Goal: Information Seeking & Learning: Learn about a topic

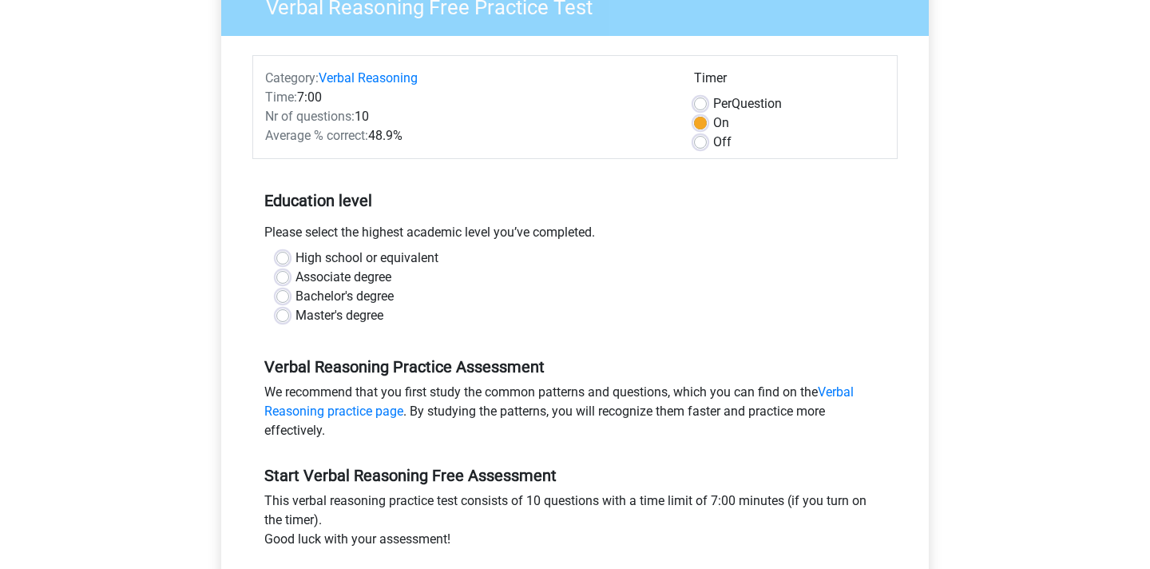
scroll to position [159, 0]
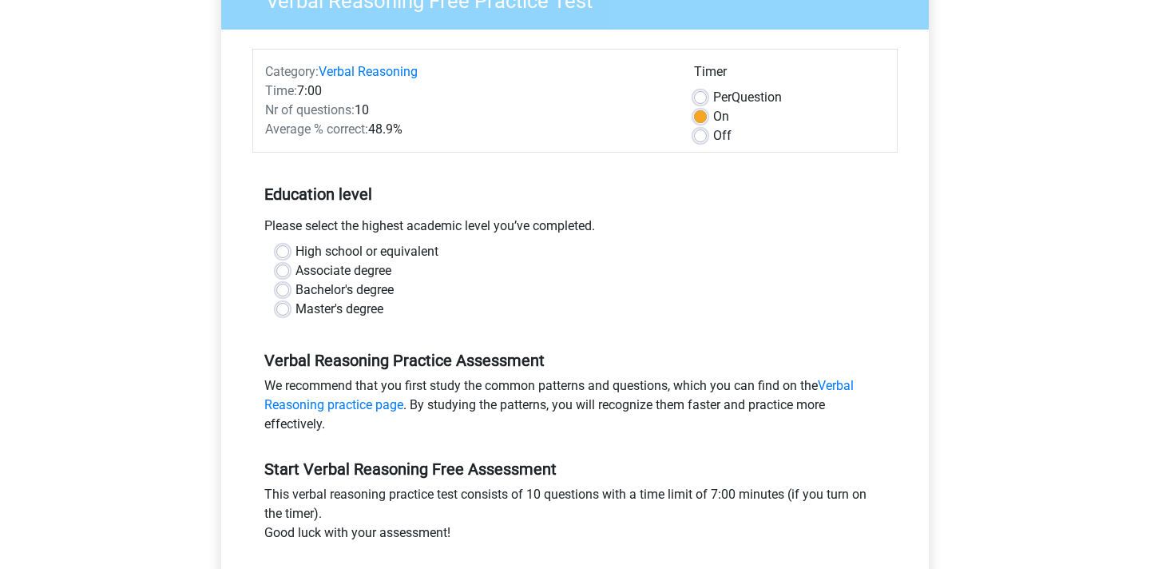
click at [295, 306] on label "Master's degree" at bounding box center [339, 308] width 88 height 19
click at [285, 306] on input "Master's degree" at bounding box center [282, 307] width 13 height 16
radio input "true"
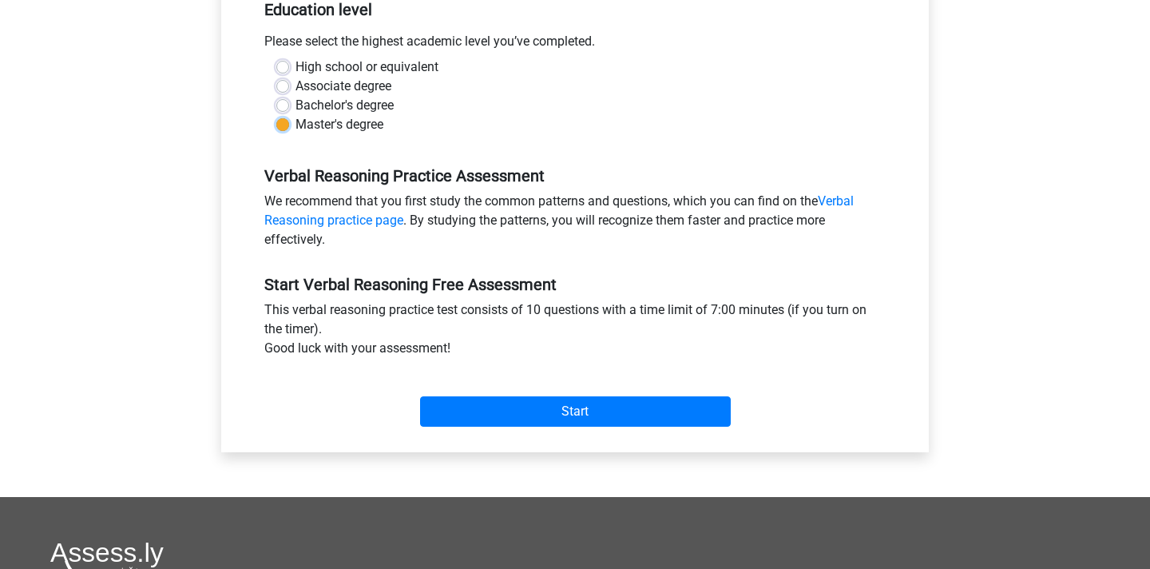
scroll to position [355, 0]
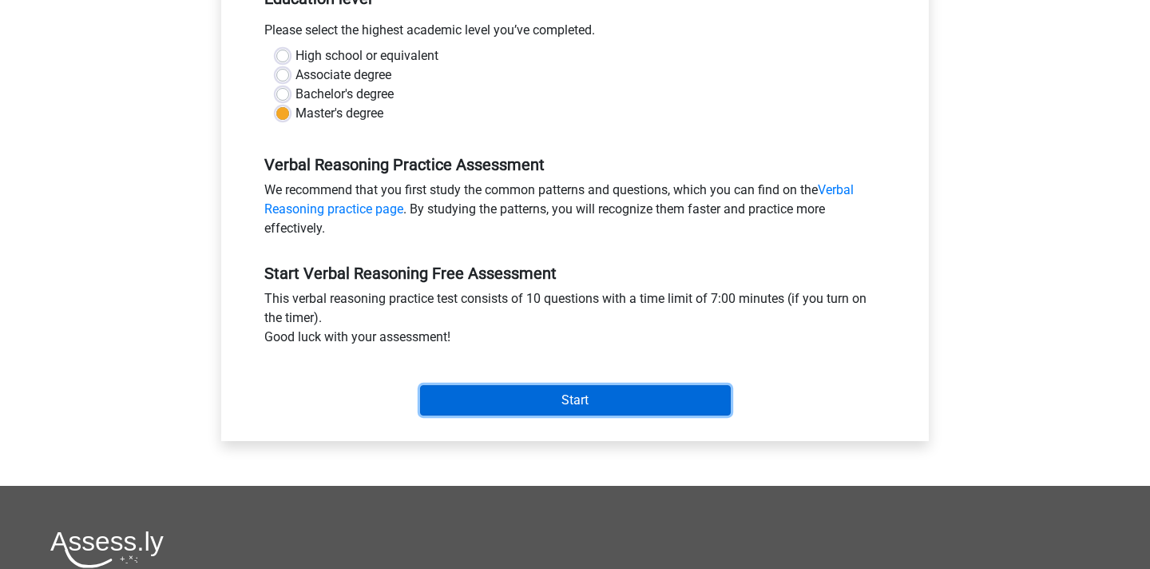
click at [511, 403] on input "Start" at bounding box center [575, 400] width 311 height 30
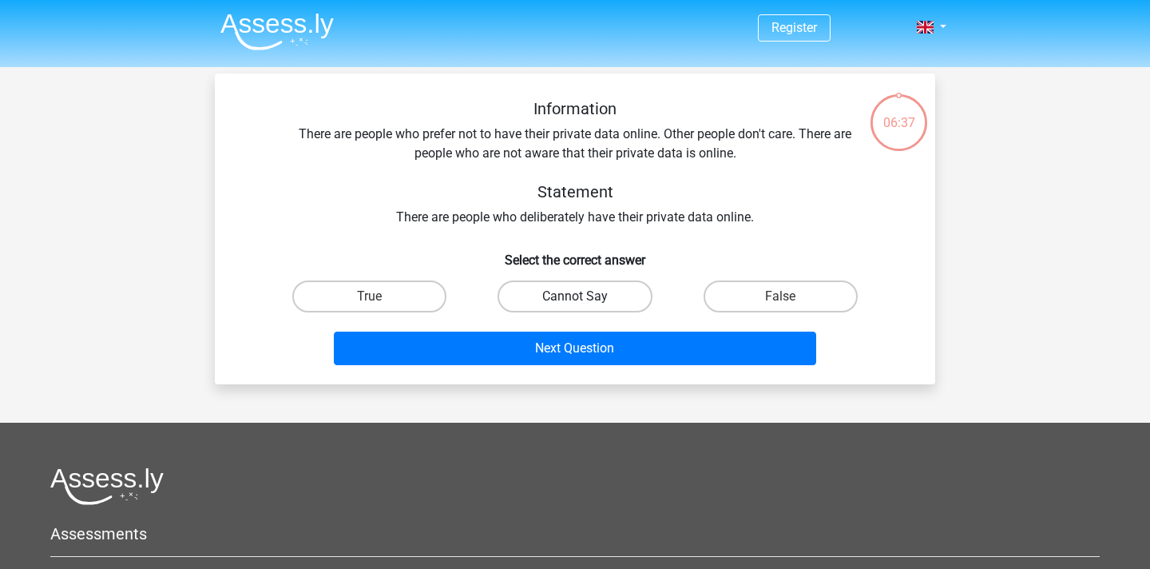
click at [614, 302] on label "Cannot Say" at bounding box center [574, 296] width 154 height 32
click at [585, 302] on input "Cannot Say" at bounding box center [580, 301] width 10 height 10
radio input "true"
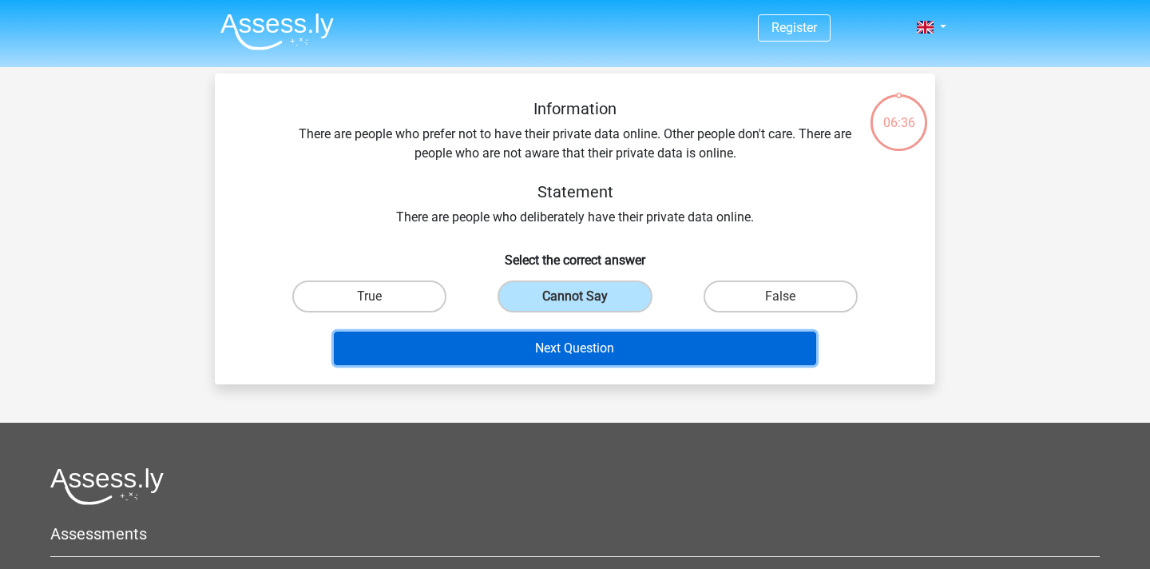
click at [644, 349] on button "Next Question" at bounding box center [575, 348] width 483 height 34
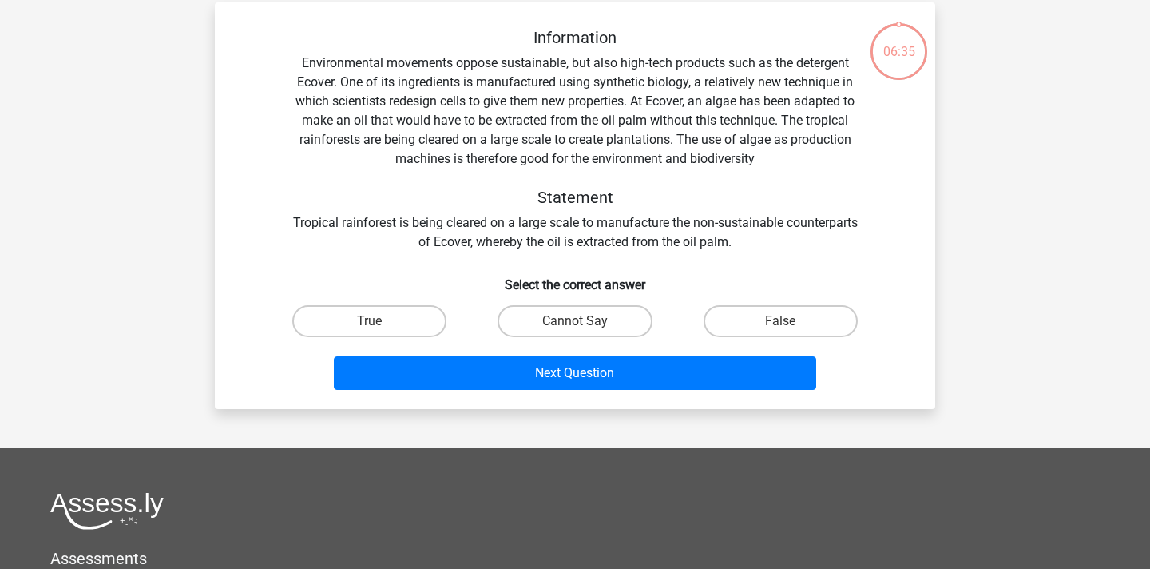
scroll to position [73, 0]
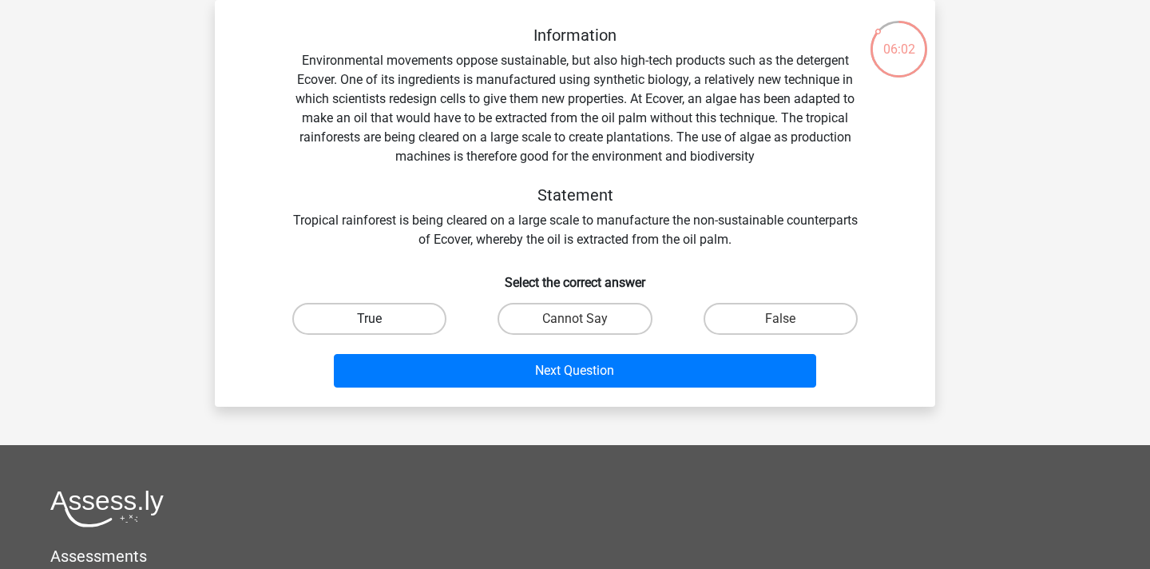
click at [378, 311] on label "True" at bounding box center [369, 319] width 154 height 32
click at [378, 319] on input "True" at bounding box center [375, 324] width 10 height 10
radio input "true"
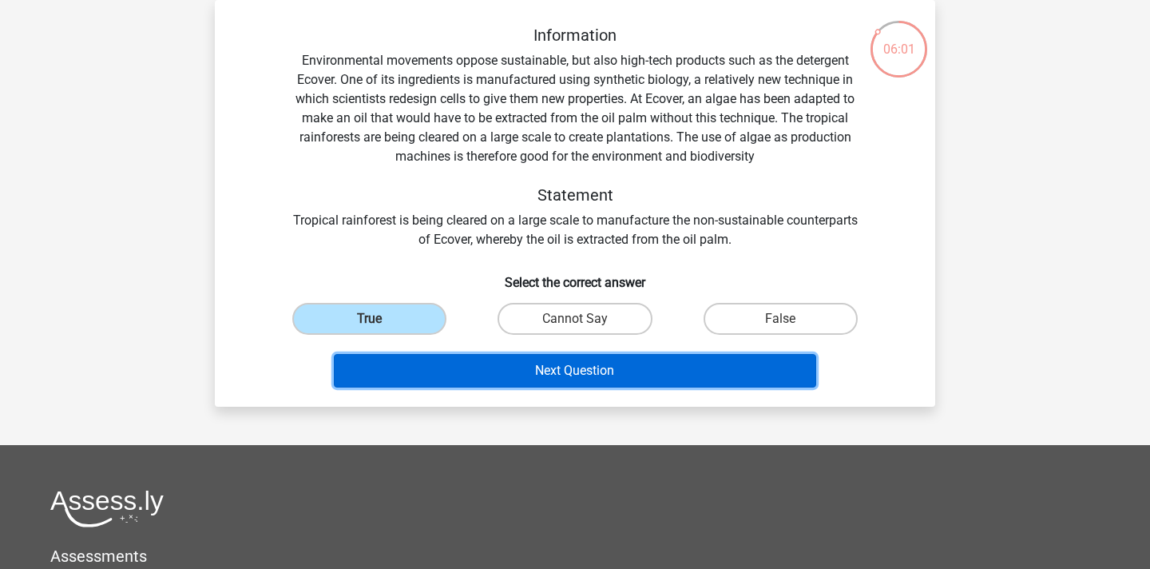
click at [496, 366] on button "Next Question" at bounding box center [575, 371] width 483 height 34
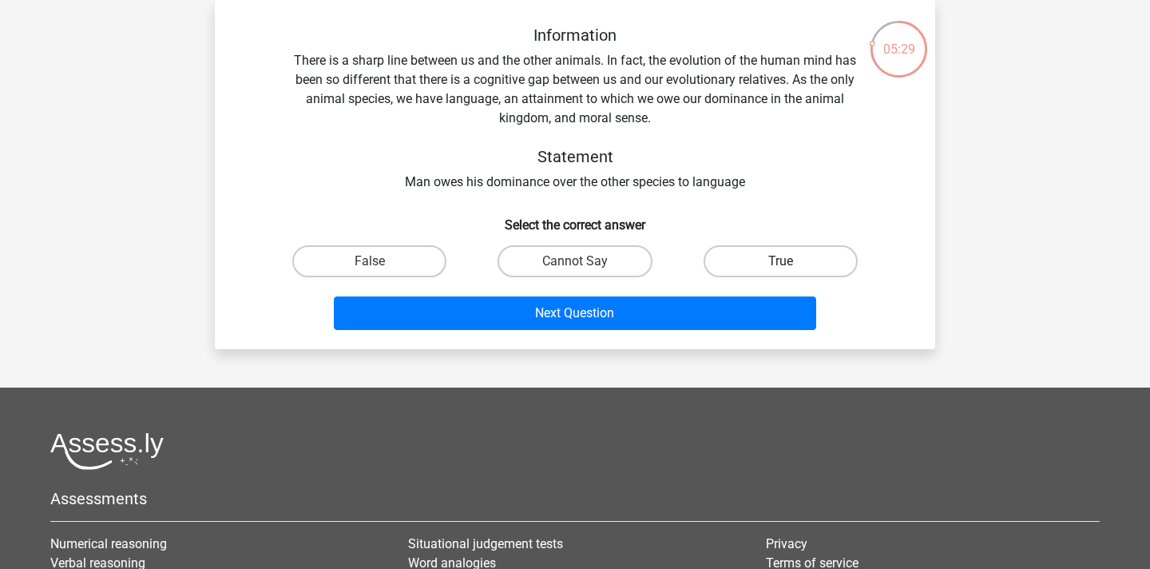
click at [755, 263] on label "True" at bounding box center [780, 261] width 154 height 32
click at [780, 263] on input "True" at bounding box center [785, 266] width 10 height 10
radio input "true"
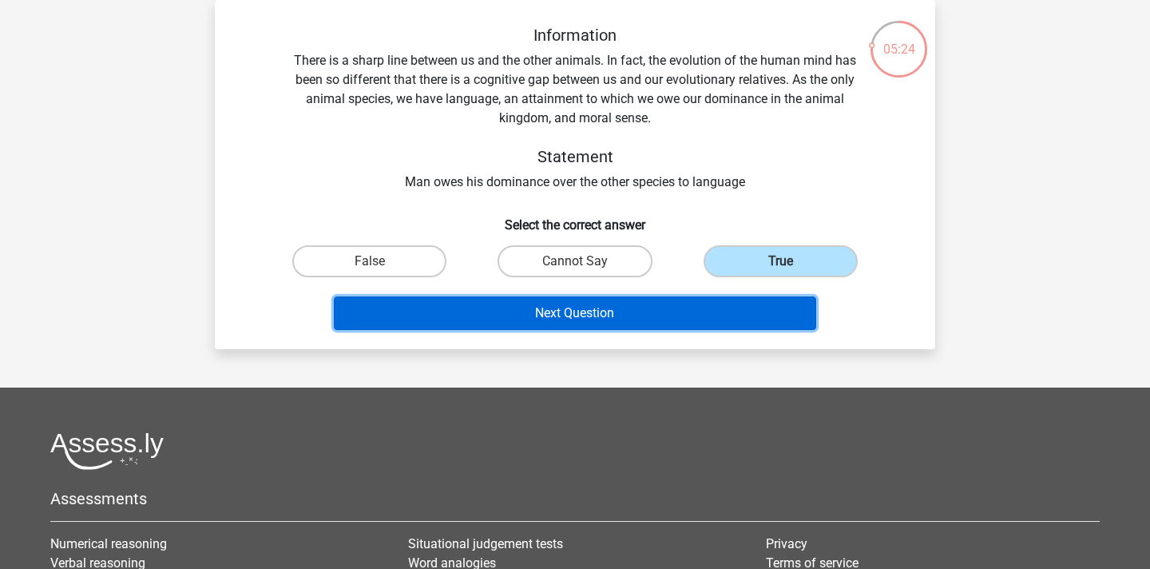
click at [702, 324] on button "Next Question" at bounding box center [575, 313] width 483 height 34
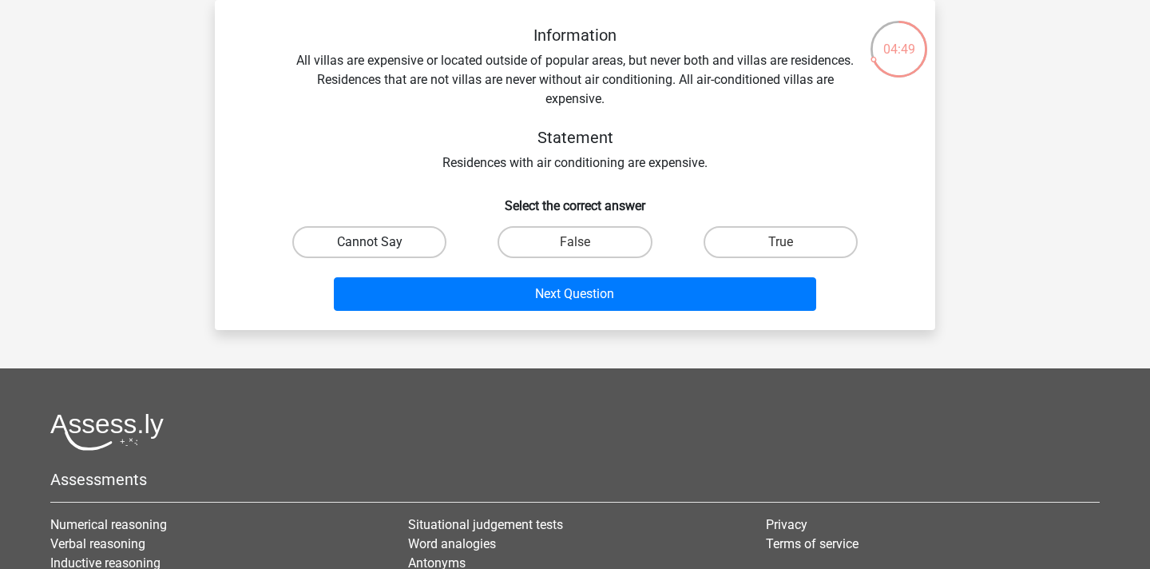
click at [412, 244] on label "Cannot Say" at bounding box center [369, 242] width 154 height 32
click at [380, 244] on input "Cannot Say" at bounding box center [375, 247] width 10 height 10
radio input "true"
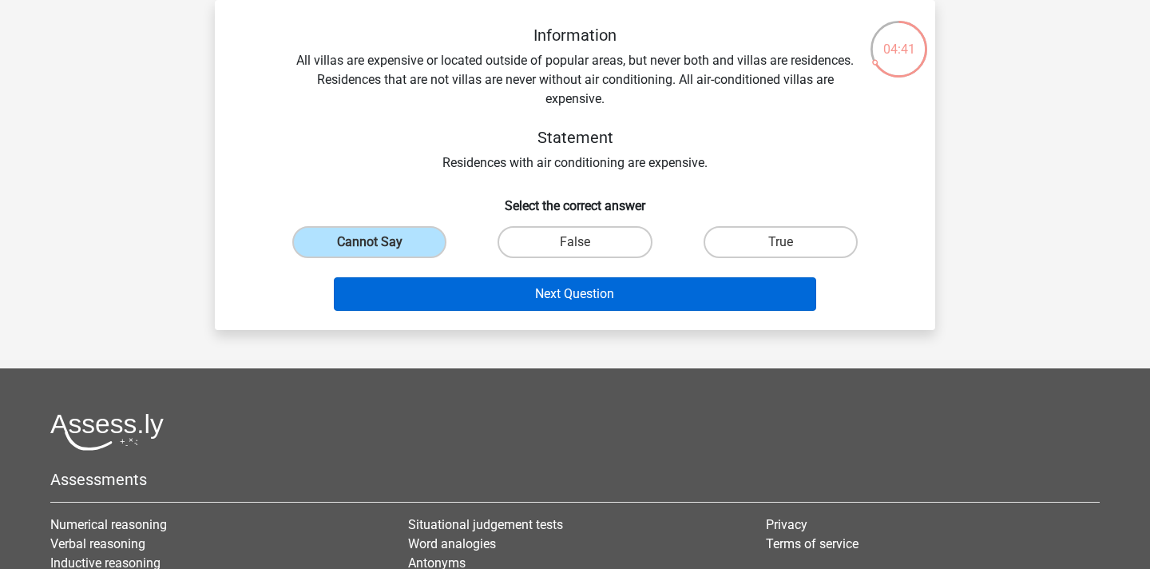
click at [524, 284] on button "Next Question" at bounding box center [575, 294] width 483 height 34
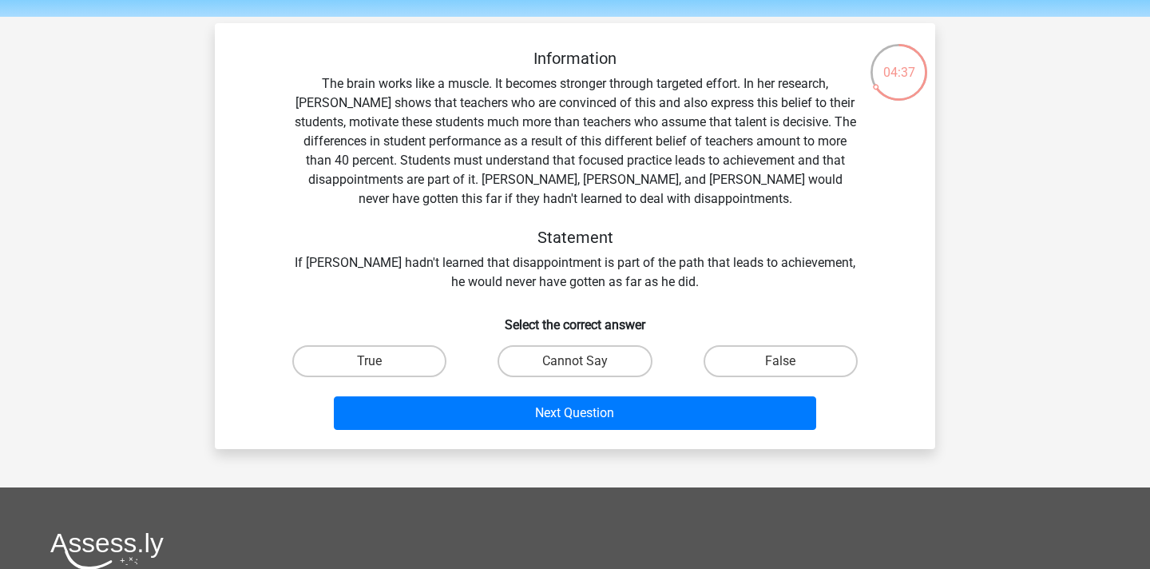
scroll to position [57, 0]
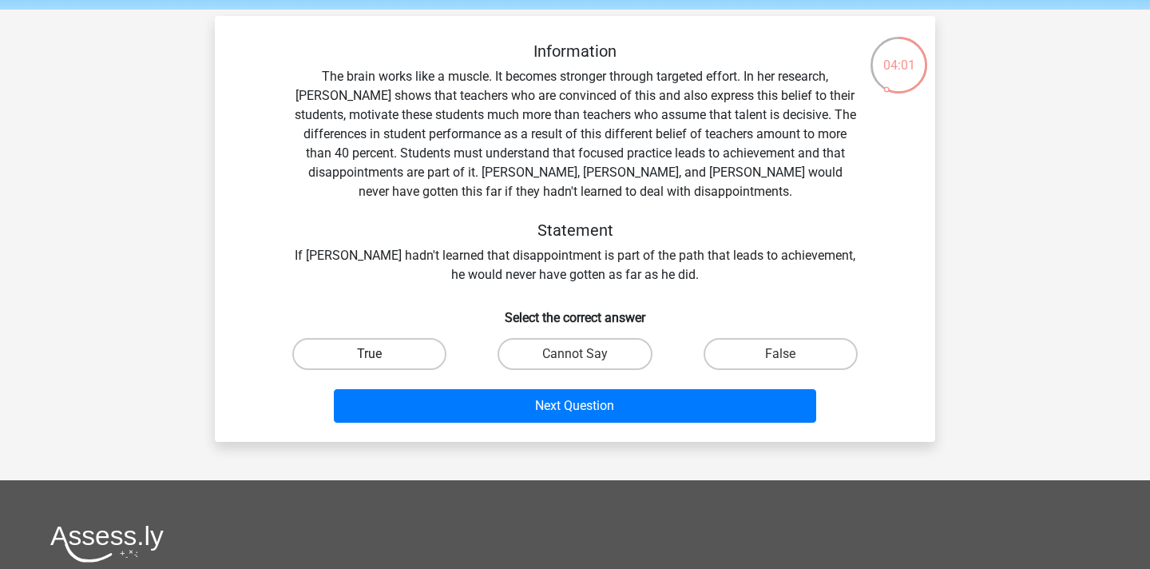
click at [409, 351] on label "True" at bounding box center [369, 354] width 154 height 32
click at [380, 354] on input "True" at bounding box center [375, 359] width 10 height 10
radio input "true"
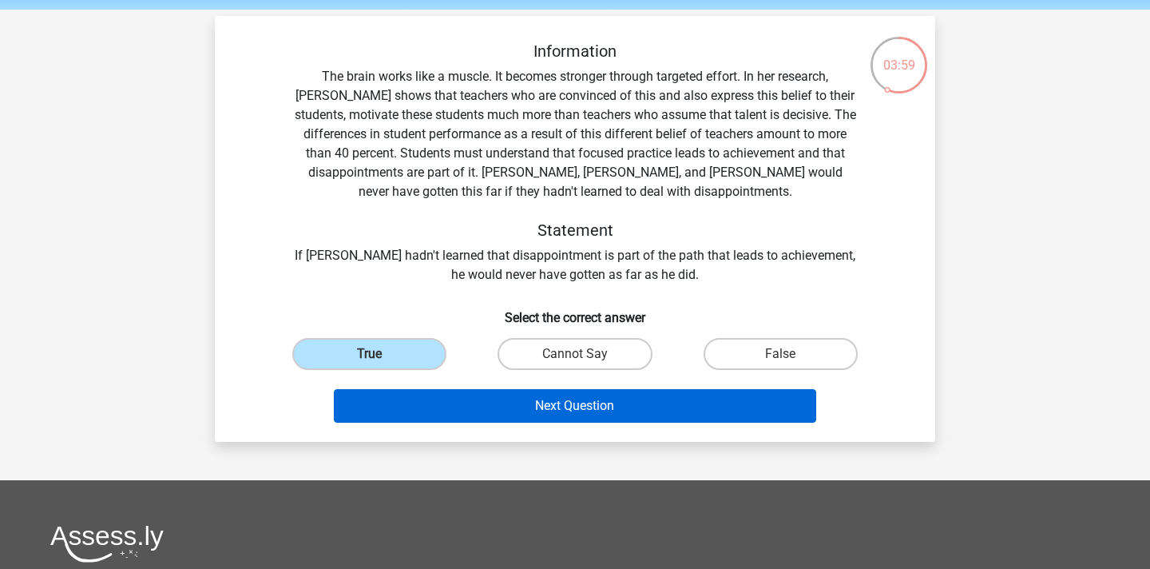
click at [496, 403] on button "Next Question" at bounding box center [575, 406] width 483 height 34
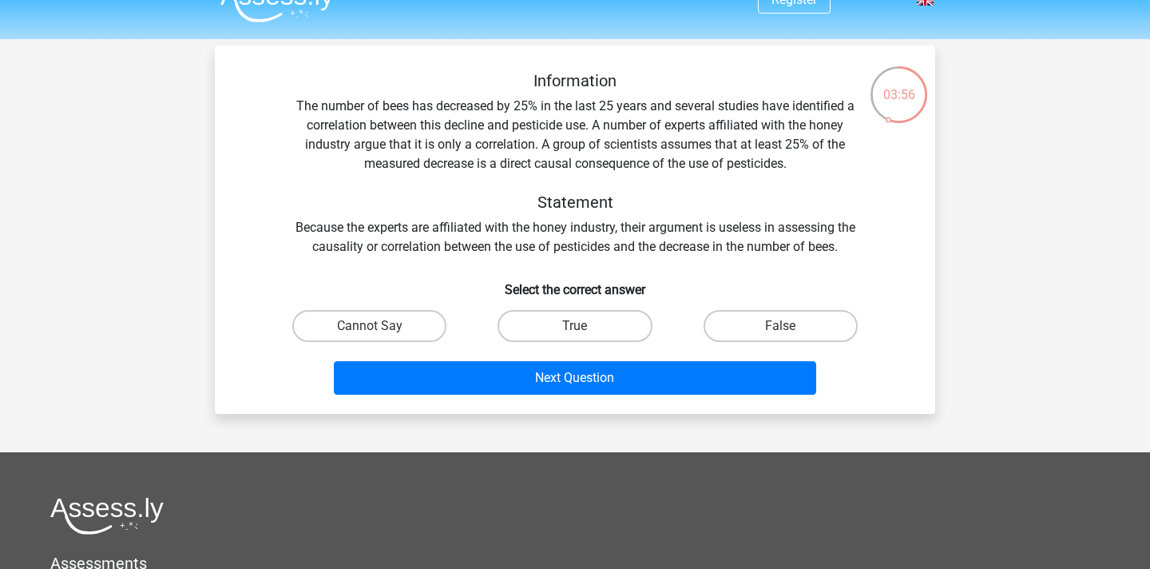
scroll to position [26, 0]
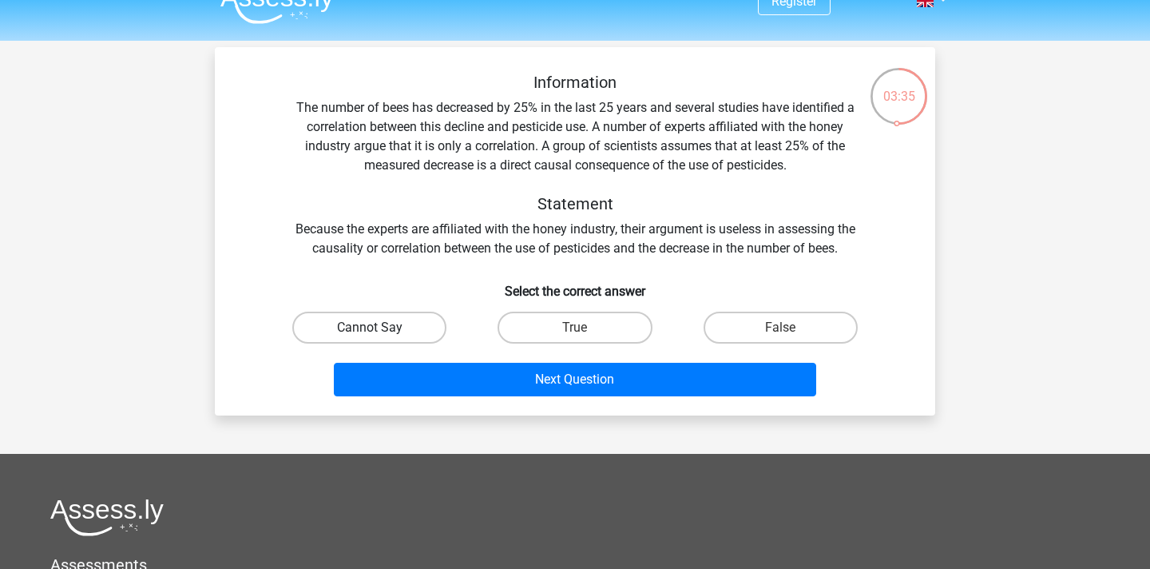
click at [389, 328] on label "Cannot Say" at bounding box center [369, 327] width 154 height 32
click at [380, 328] on input "Cannot Say" at bounding box center [375, 332] width 10 height 10
radio input "true"
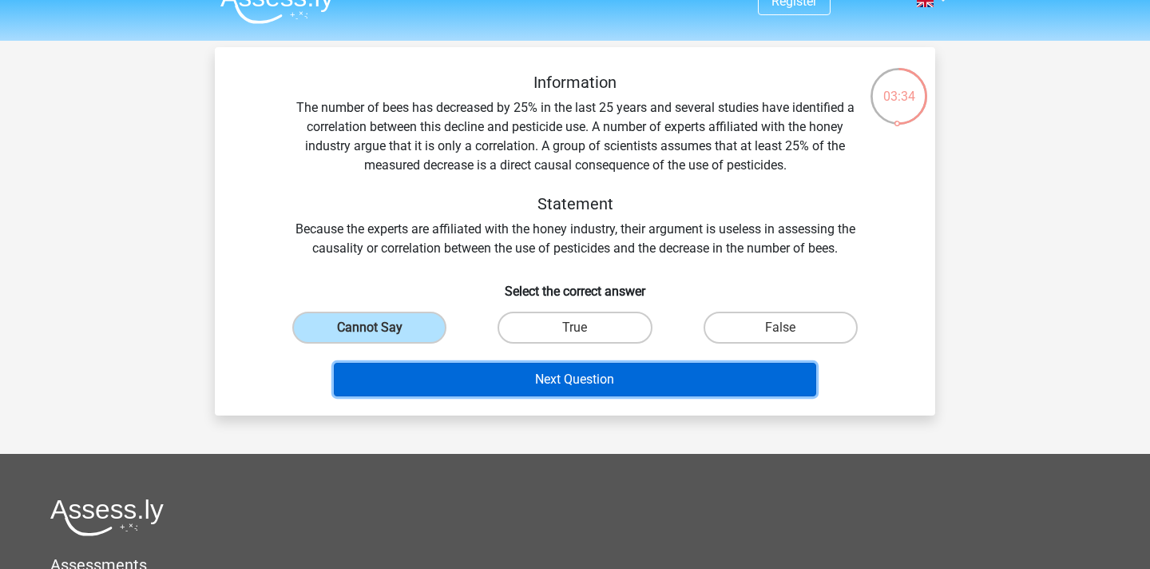
click at [563, 373] on button "Next Question" at bounding box center [575, 380] width 483 height 34
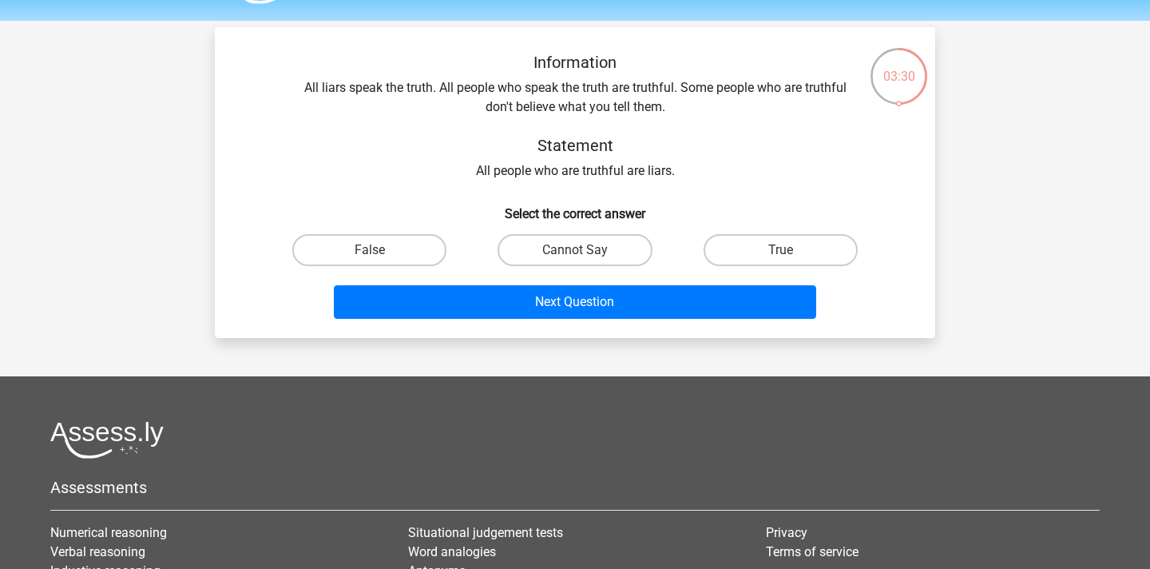
scroll to position [45, 0]
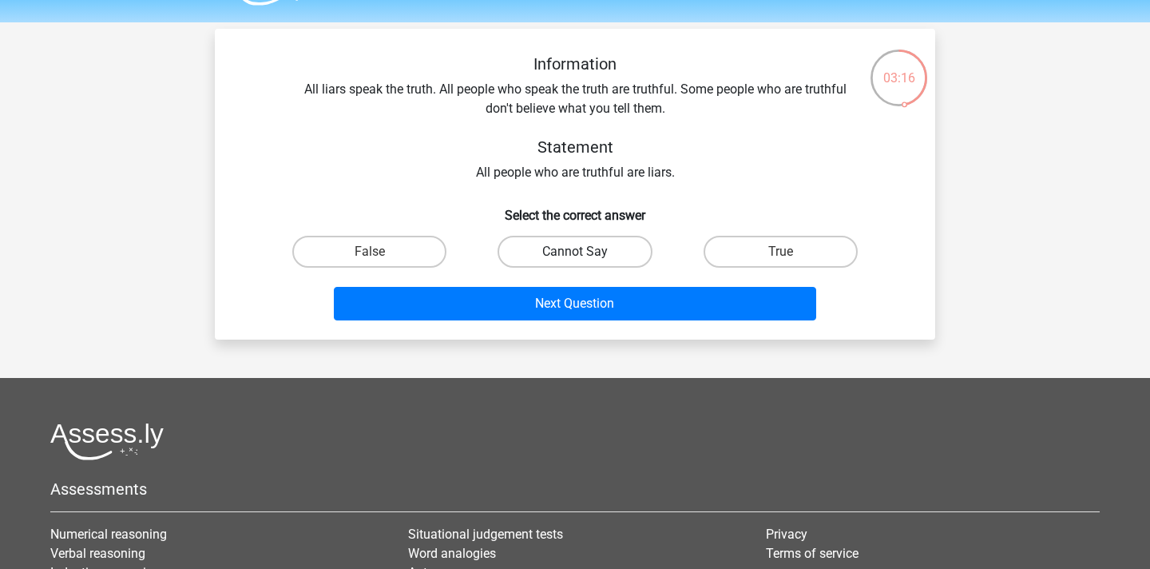
click at [561, 248] on label "Cannot Say" at bounding box center [574, 252] width 154 height 32
click at [575, 252] on input "Cannot Say" at bounding box center [580, 257] width 10 height 10
radio input "true"
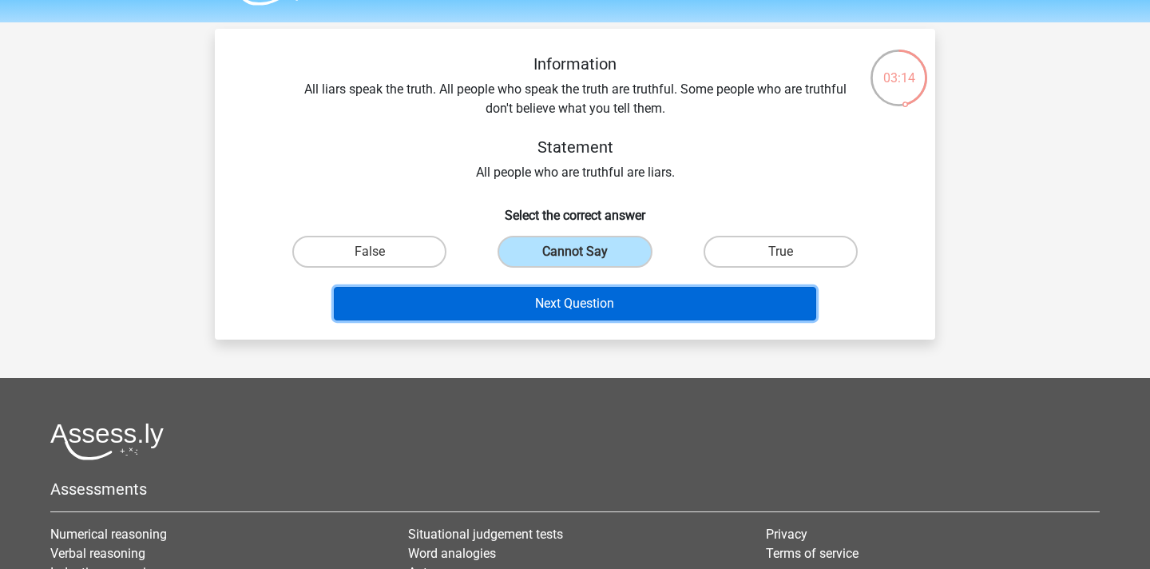
click at [607, 306] on button "Next Question" at bounding box center [575, 304] width 483 height 34
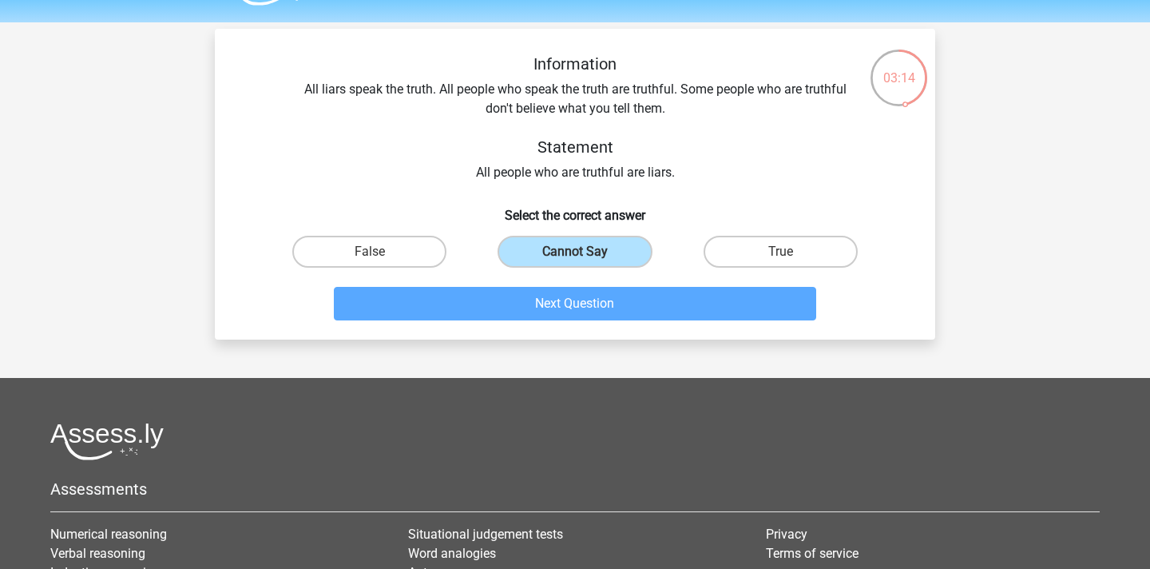
scroll to position [73, 0]
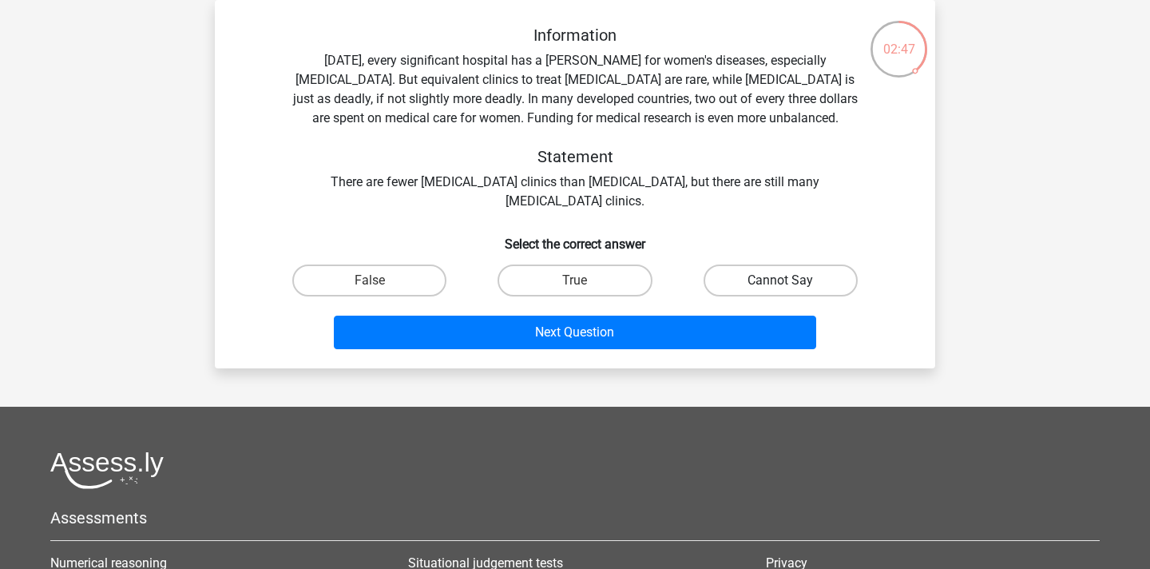
click at [765, 279] on label "Cannot Say" at bounding box center [780, 280] width 154 height 32
click at [780, 280] on input "Cannot Say" at bounding box center [785, 285] width 10 height 10
radio input "true"
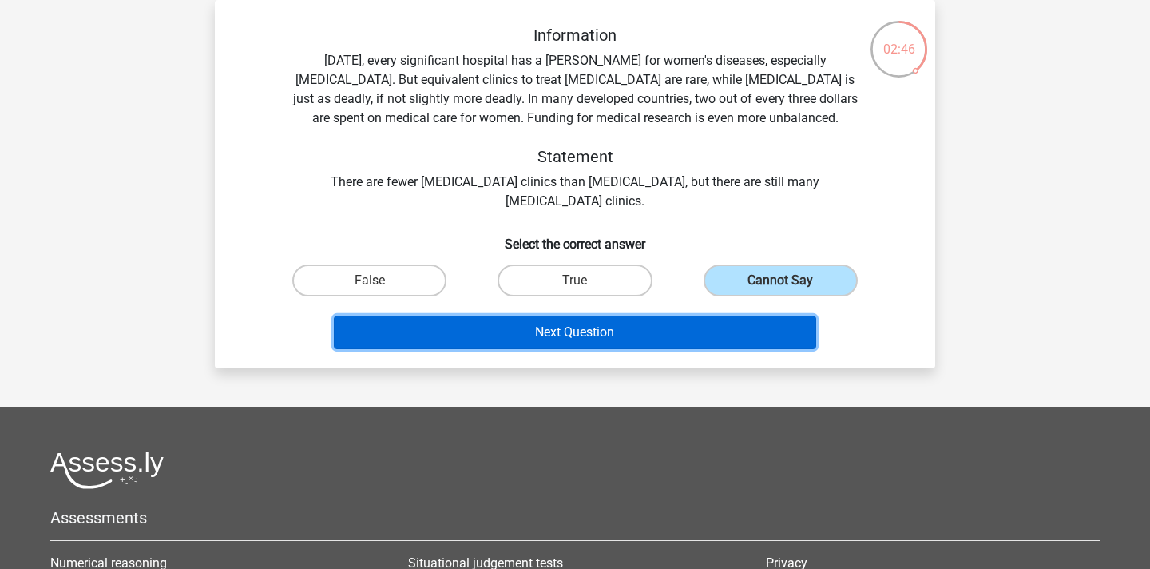
click at [608, 338] on button "Next Question" at bounding box center [575, 332] width 483 height 34
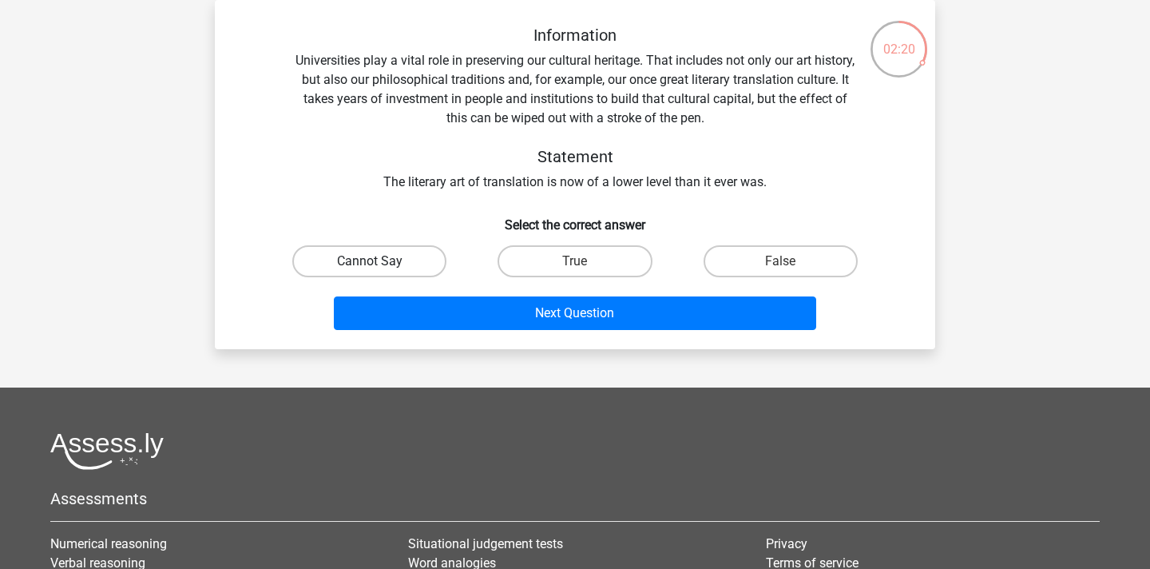
click at [400, 256] on label "Cannot Say" at bounding box center [369, 261] width 154 height 32
click at [380, 261] on input "Cannot Say" at bounding box center [375, 266] width 10 height 10
radio input "true"
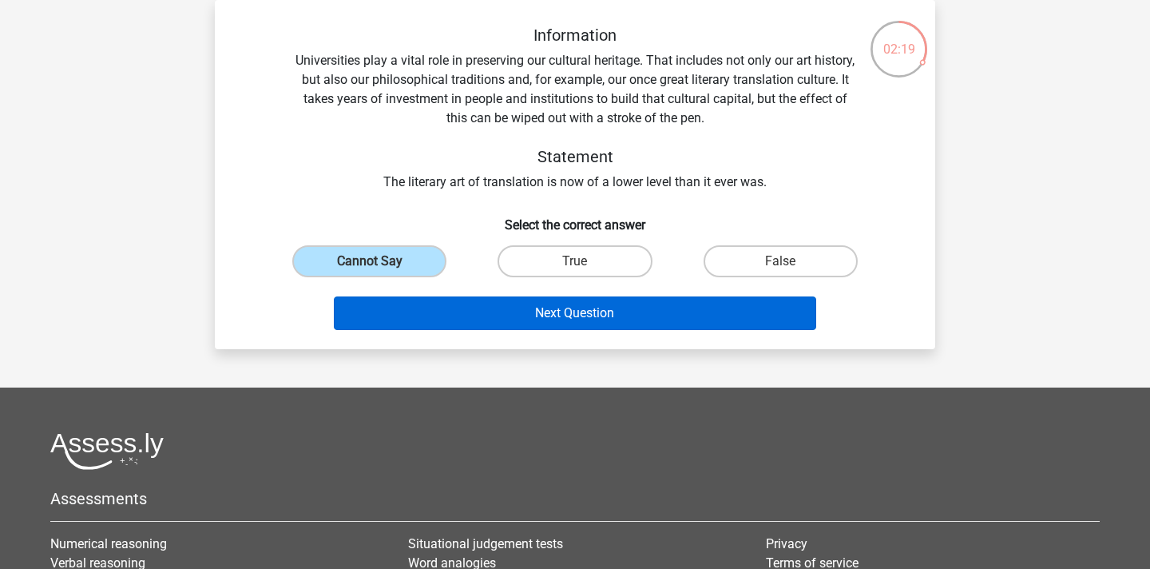
click at [478, 311] on button "Next Question" at bounding box center [575, 313] width 483 height 34
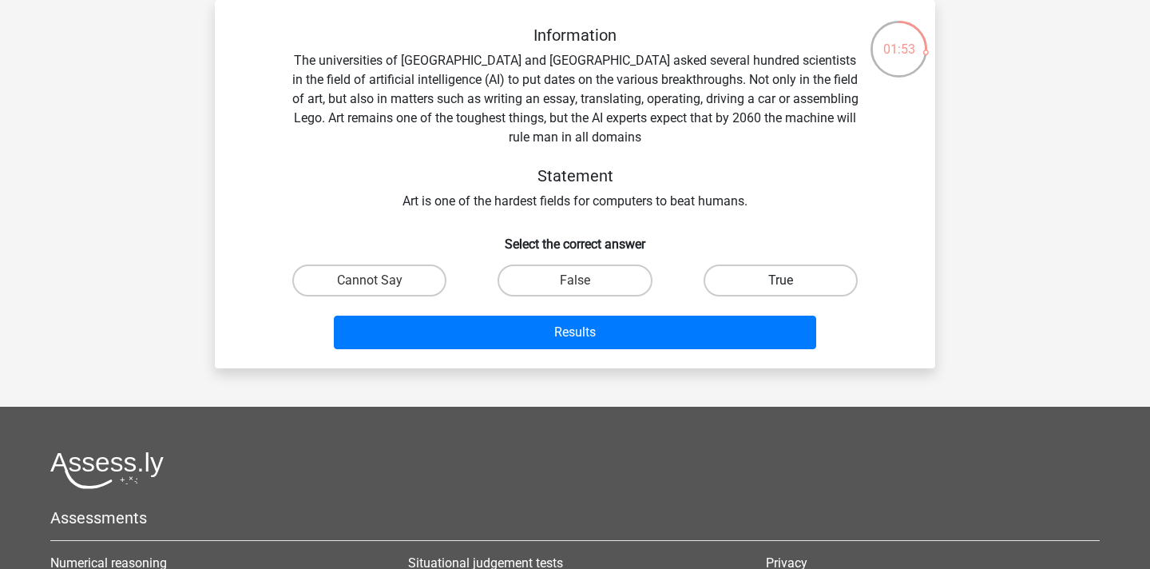
click at [749, 285] on label "True" at bounding box center [780, 280] width 154 height 32
click at [780, 285] on input "True" at bounding box center [785, 285] width 10 height 10
radio input "true"
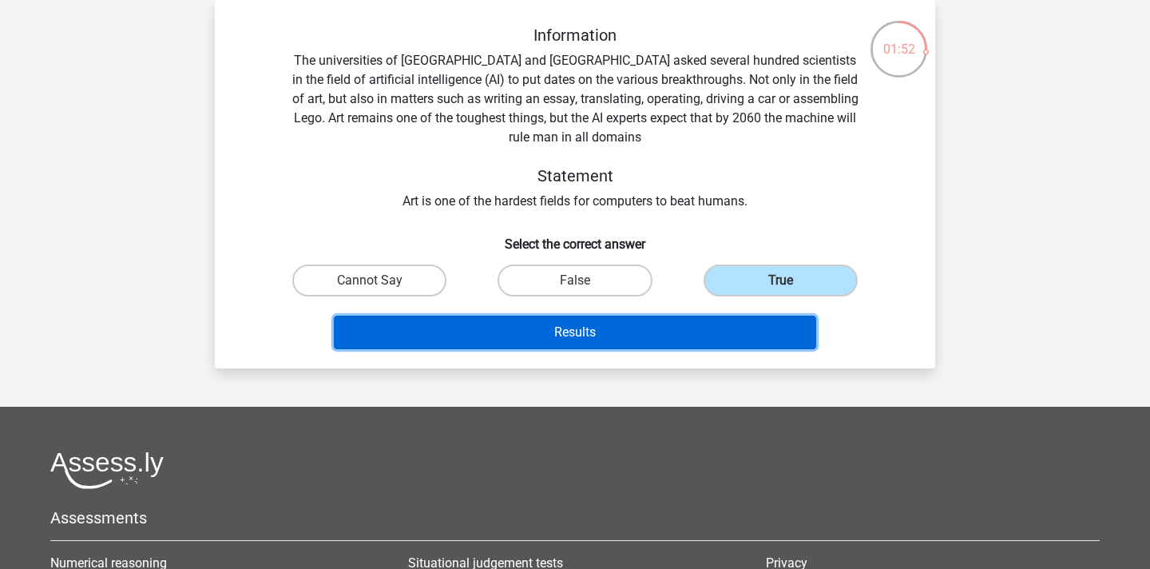
click at [697, 331] on button "Results" at bounding box center [575, 332] width 483 height 34
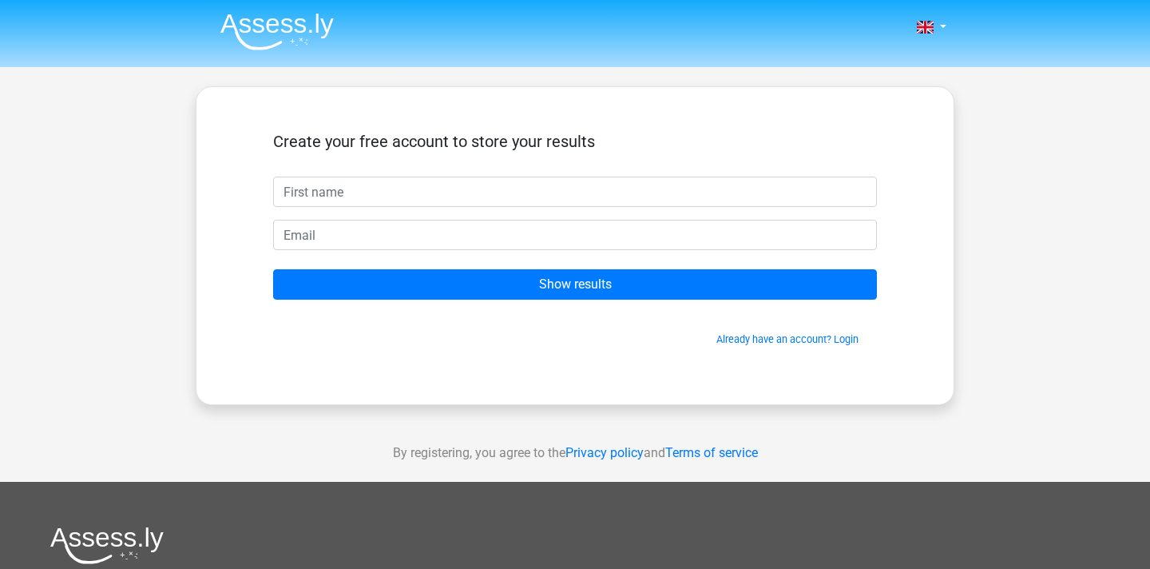
click at [501, 192] on input "text" at bounding box center [575, 191] width 604 height 30
type input "Ella"
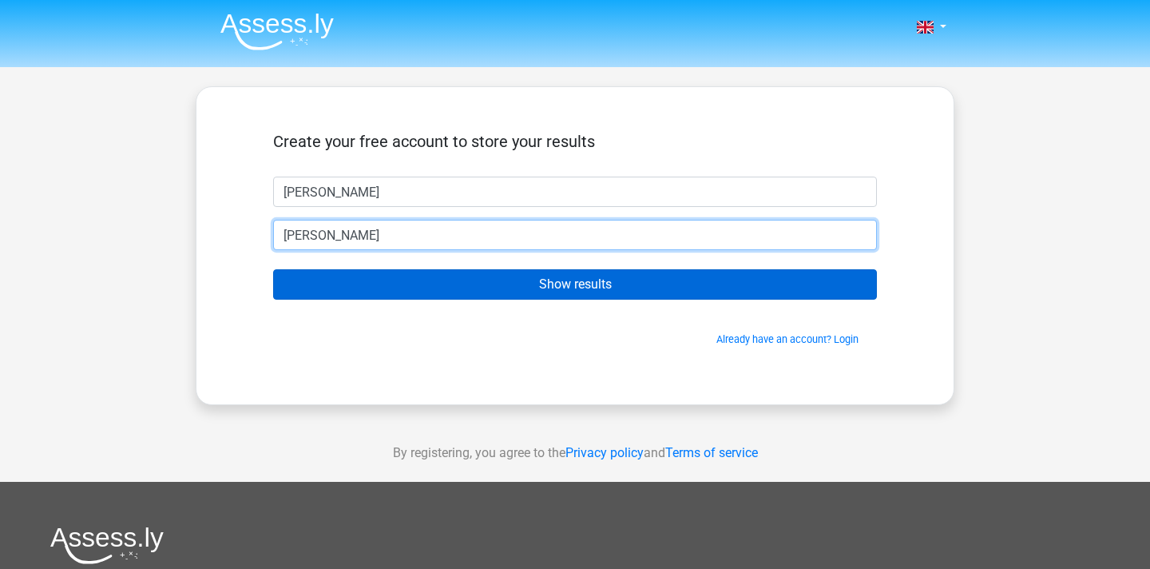
type input "Smith"
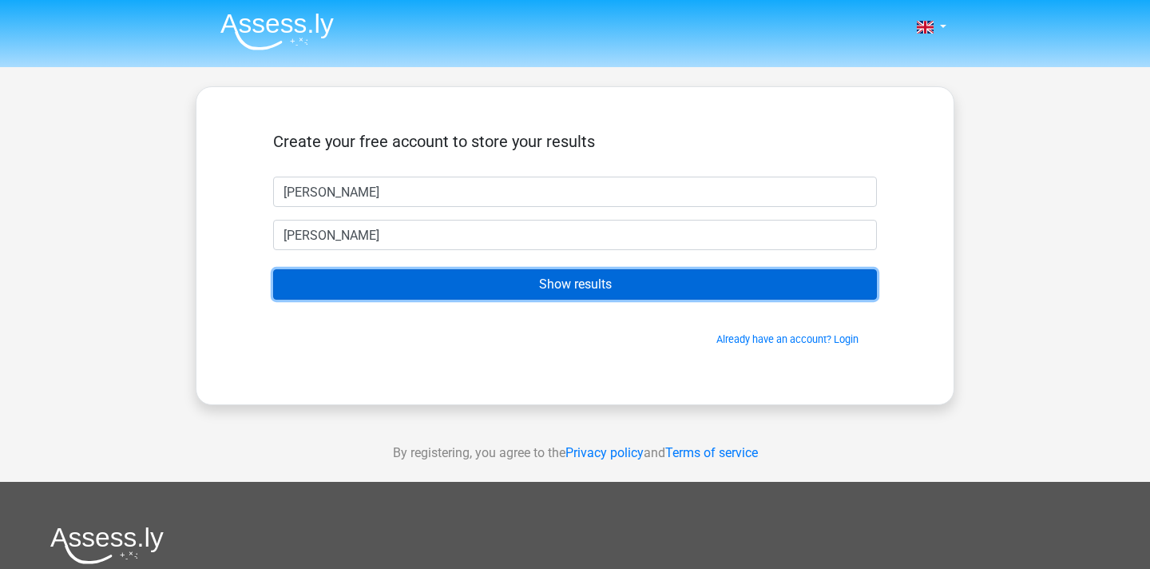
click at [588, 291] on input "Show results" at bounding box center [575, 284] width 604 height 30
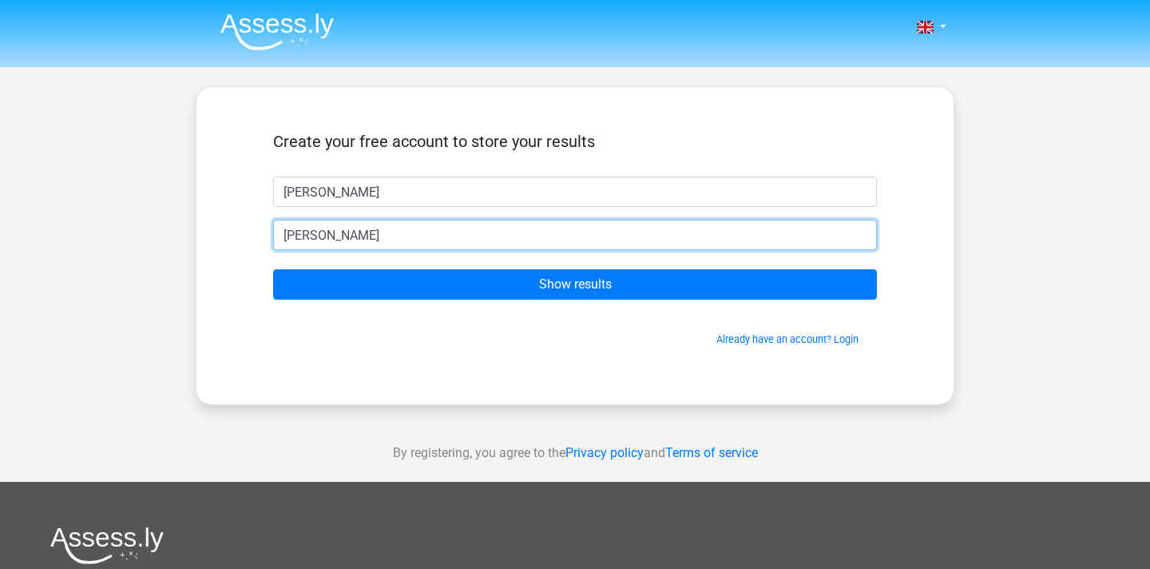
click at [394, 235] on input "Smith" at bounding box center [575, 235] width 604 height 30
